Goal: Find specific page/section: Find specific page/section

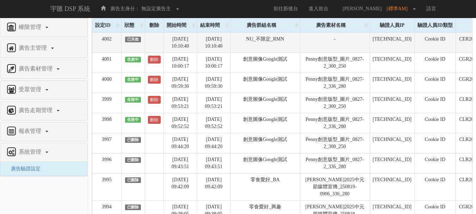
scroll to position [0, 97]
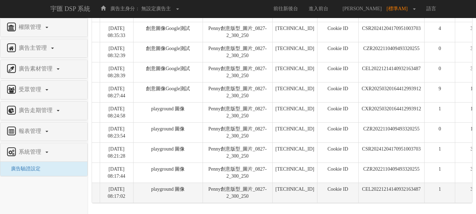
scroll to position [846, 0]
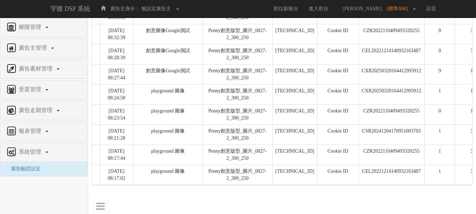
click at [60, 193] on nav "權限管理 新增使用者 修改使用者 廣告主管理 新增廣告主 修改廣告主 廣告主活動 廣告素材管理 廣告素材 素材預約變更 自訂貨架商品 受眾管理 廣告走期管理 …" at bounding box center [44, 116] width 88 height 196
click at [201, 10] on div "廣告主身分： 無設定廣告主 無設定廣告主 [001] CoreTeam測試用1 [002] CoreTeam測試用2-LineApp [003] CoreTe…" at bounding box center [238, 9] width 386 height 18
click at [75, 199] on nav "權限管理 新增使用者 修改使用者 廣告主管理 新增廣告主 修改廣告主 廣告主活動 廣告素材管理 廣告素材 素材預約變更 自訂貨架商品 受眾管理 廣告走期管理 …" at bounding box center [44, 116] width 88 height 196
click at [81, 200] on nav "權限管理 新增使用者 修改使用者 廣告主管理 新增廣告主 修改廣告主 廣告主活動 廣告素材管理 廣告素材 素材預約變更 自訂貨架商品 受眾管理 廣告走期管理 …" at bounding box center [44, 116] width 88 height 196
click at [19, 192] on nav "權限管理 新增使用者 修改使用者 廣告主管理 新增廣告主 修改廣告主 廣告主活動 廣告素材管理 廣告素材 素材預約變更 自訂貨架商品 受眾管理 廣告走期管理 …" at bounding box center [44, 116] width 88 height 196
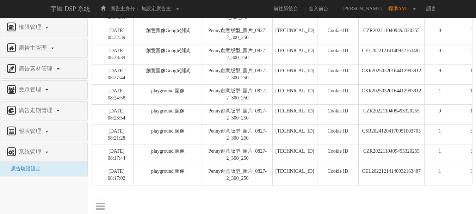
click at [41, 195] on nav "權限管理 新增使用者 修改使用者 廣告主管理 新增廣告主 修改廣告主 廣告主活動 廣告素材管理 廣告素材 素材預約變更 自訂貨架商品 受眾管理 廣告走期管理 …" at bounding box center [44, 116] width 88 height 196
click at [42, 193] on nav "權限管理 新增使用者 修改使用者 廣告主管理 新增廣告主 修改廣告主 廣告主活動 廣告素材管理 廣告素材 素材預約變更 自訂貨架商品 受眾管理 廣告走期管理 …" at bounding box center [44, 116] width 88 height 196
click at [75, 188] on nav "權限管理 新增使用者 修改使用者 廣告主管理 新增廣告主 修改廣告主 廣告主活動 廣告素材管理 廣告素材 素材預約變更 自訂貨架商品 受眾管理 廣告走期管理 …" at bounding box center [44, 116] width 88 height 196
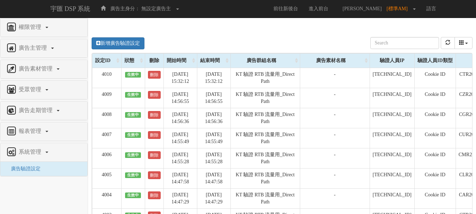
scroll to position [846, 0]
